Goal: Information Seeking & Learning: Learn about a topic

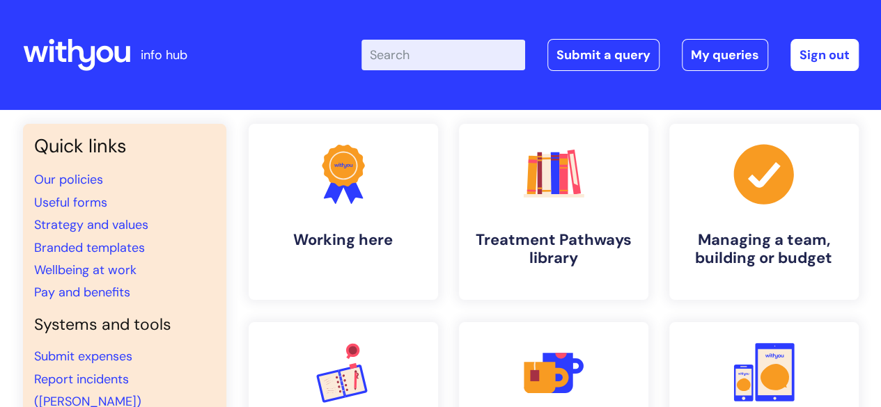
click at [389, 56] on input "Enter your search term here..." at bounding box center [444, 55] width 164 height 31
type input "central"
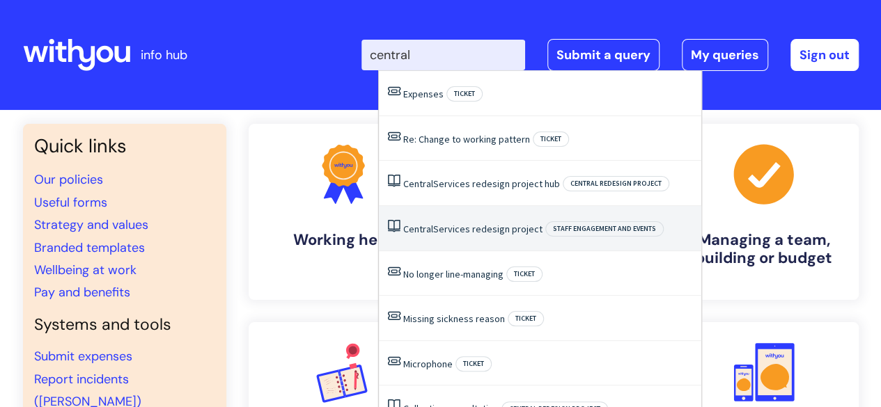
click at [458, 218] on li "Central Services redesign project Staff engagement and events" at bounding box center [540, 228] width 323 height 45
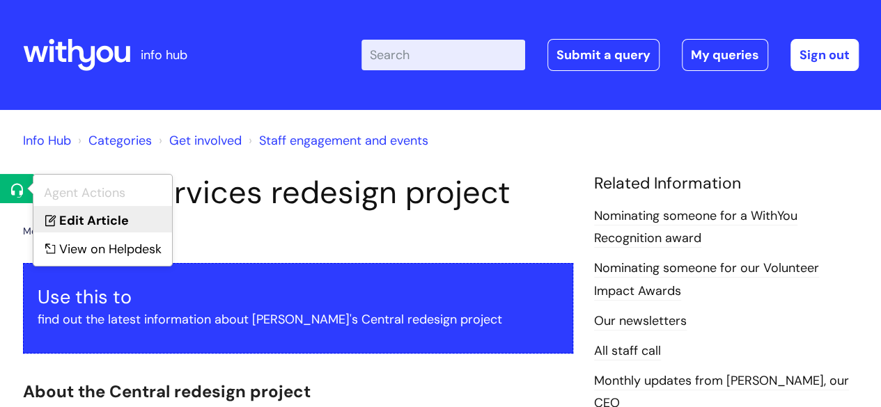
click at [67, 217] on link "Edit Article" at bounding box center [102, 219] width 139 height 26
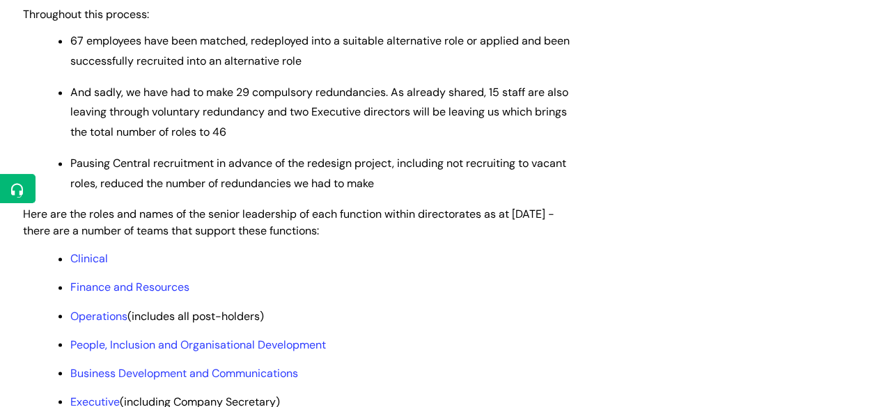
scroll to position [1171, 0]
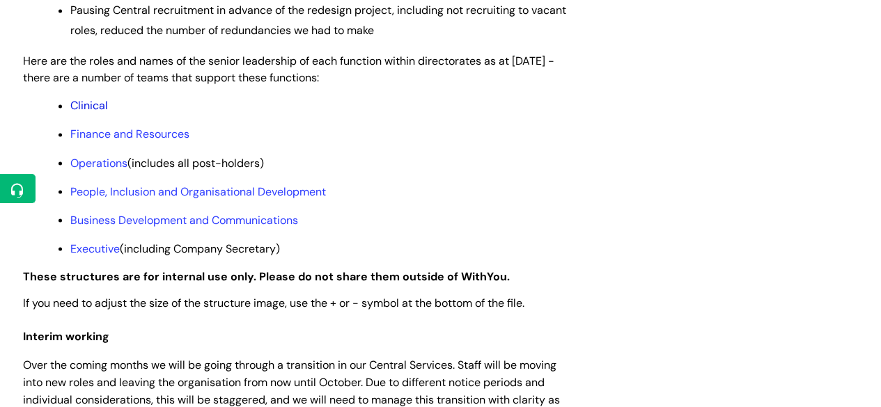
click at [98, 113] on link "Clinical" at bounding box center [89, 105] width 38 height 15
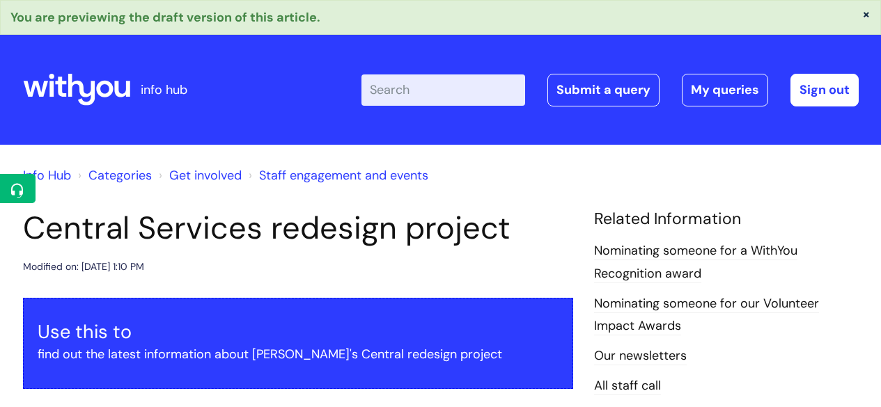
scroll to position [1168, 0]
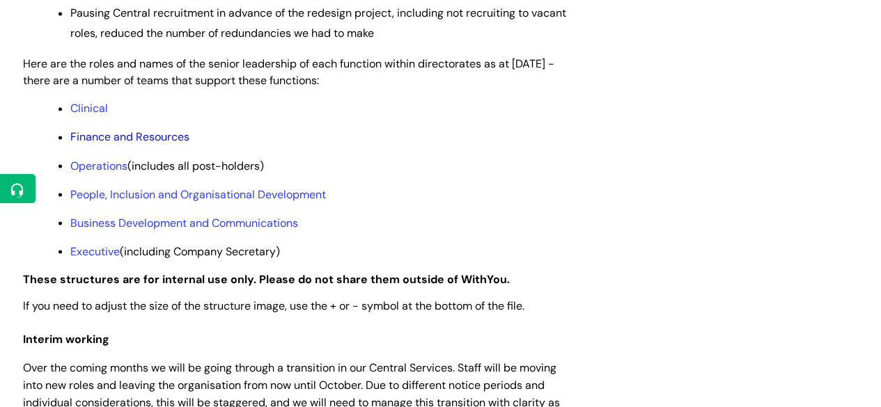
click at [98, 144] on link "Finance and Resources" at bounding box center [129, 137] width 119 height 15
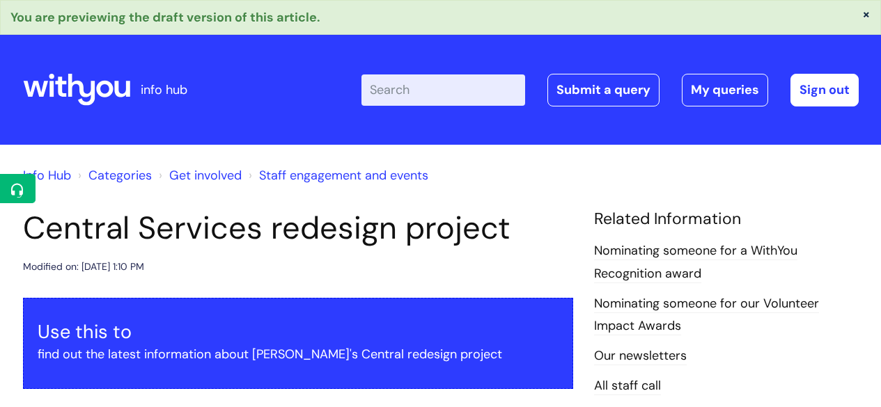
scroll to position [1165, 0]
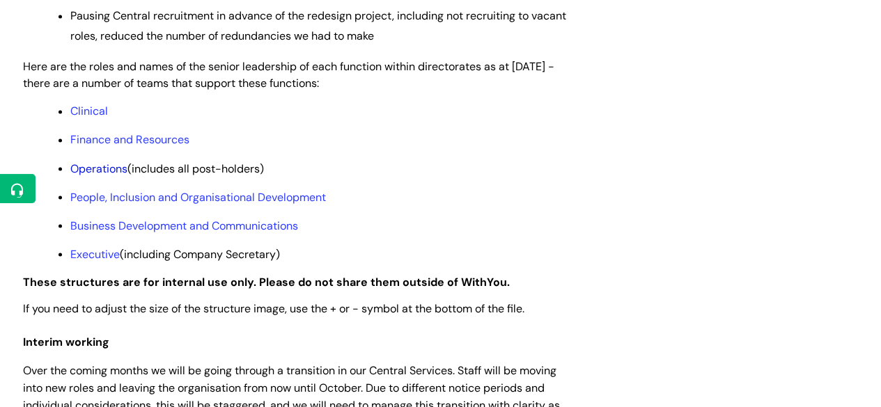
click at [109, 176] on link "Operations" at bounding box center [98, 168] width 57 height 15
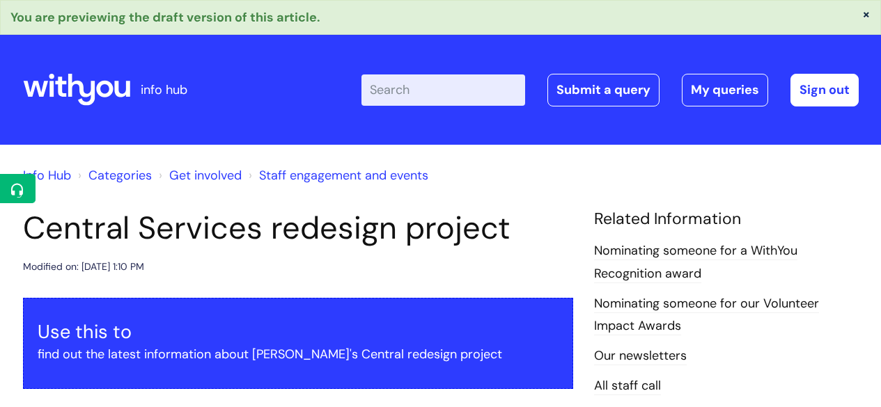
scroll to position [1163, 0]
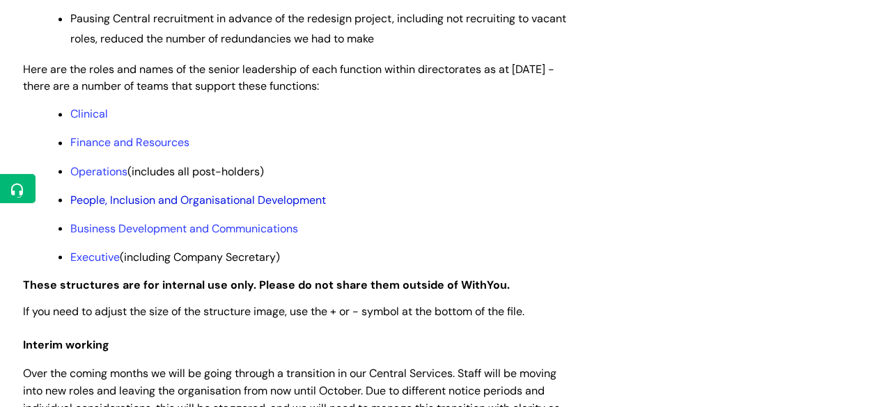
click at [183, 207] on link "People, Inclusion and Organisational Development" at bounding box center [198, 199] width 256 height 15
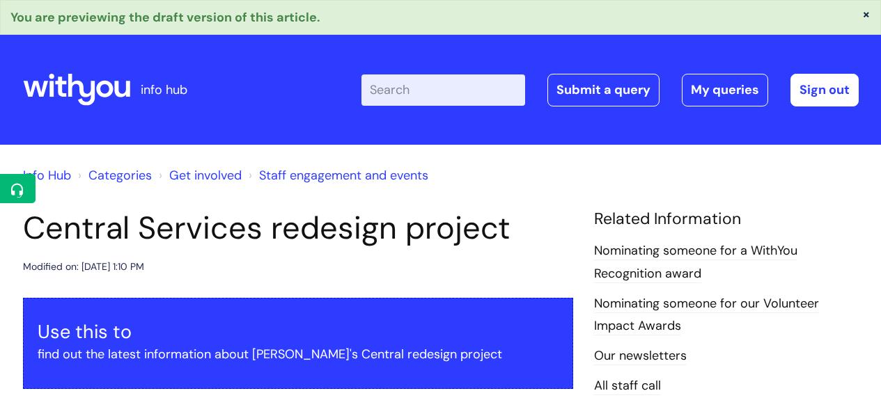
scroll to position [1160, 0]
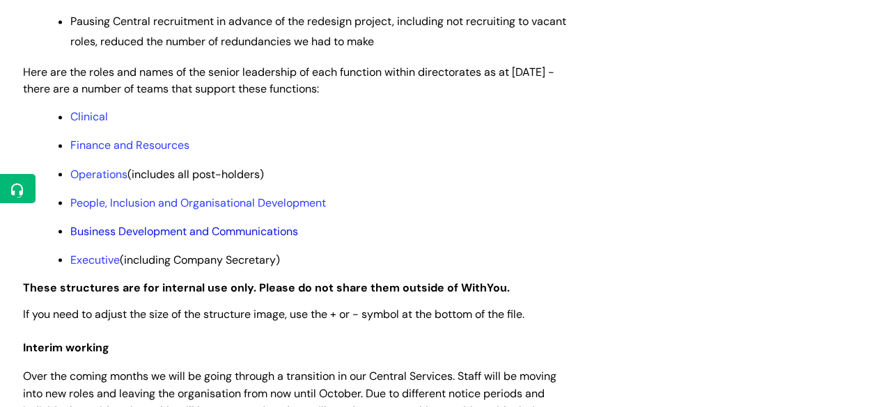
click at [223, 238] on link "Business Development and Communications" at bounding box center [184, 231] width 228 height 15
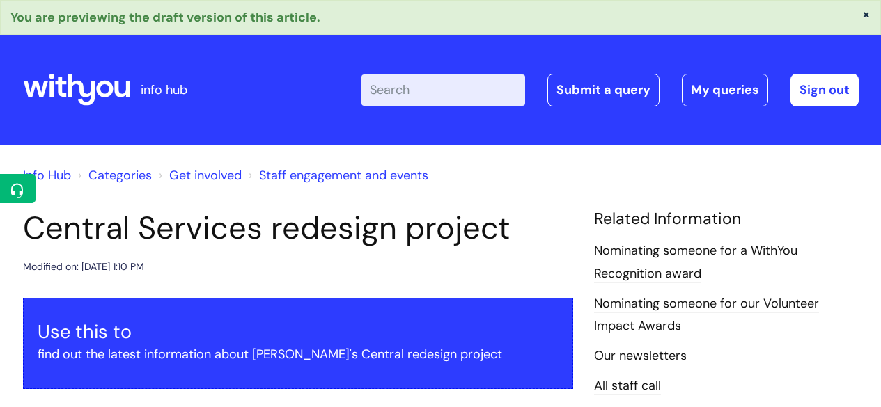
scroll to position [1157, 0]
